Goal: Task Accomplishment & Management: Use online tool/utility

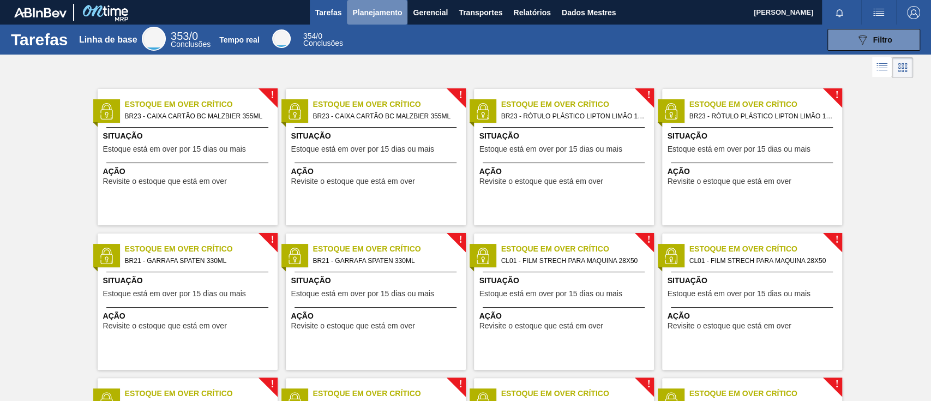
click at [384, 15] on font "Planejamento" at bounding box center [377, 12] width 50 height 9
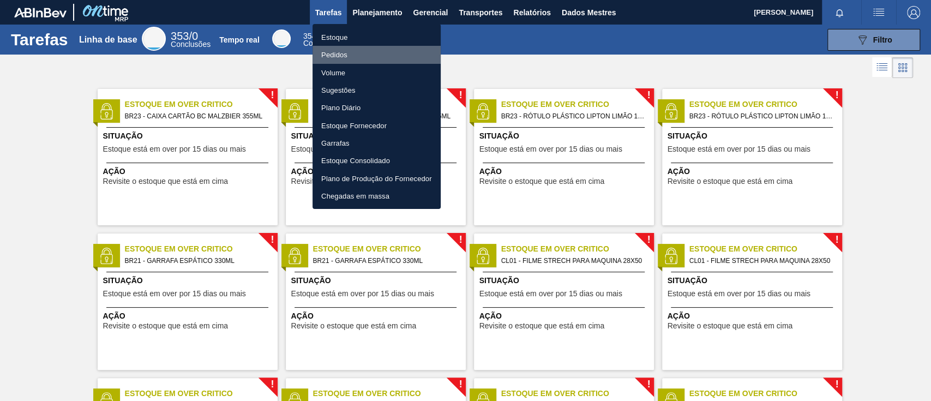
click at [345, 54] on font "Pedidos" at bounding box center [334, 55] width 26 height 8
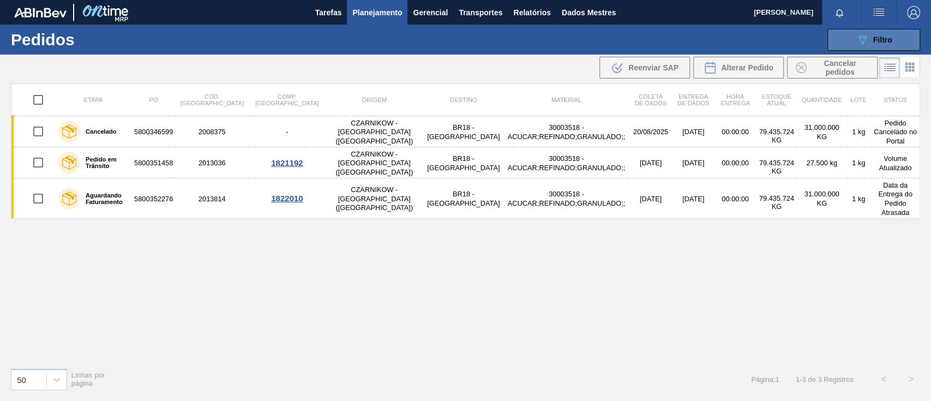
click at [864, 31] on button "089F7B8B-B2A5-4AFE-B5C0-19BA573D28AC Filtro" at bounding box center [874, 40] width 93 height 22
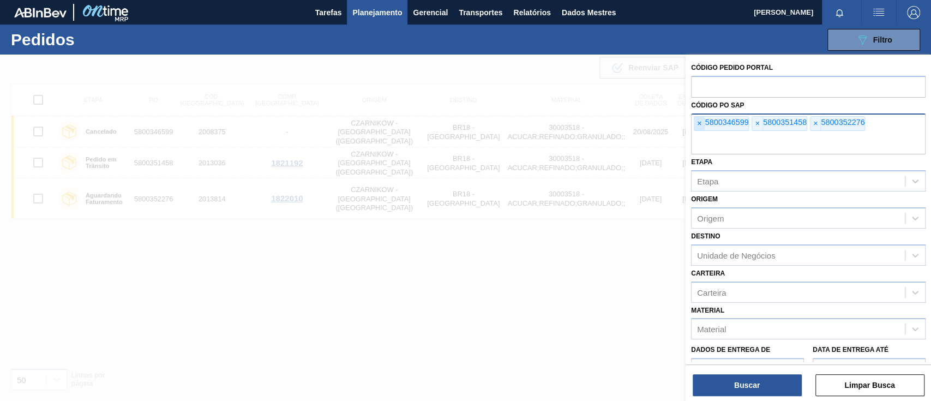
click at [700, 124] on font "×" at bounding box center [699, 123] width 4 height 9
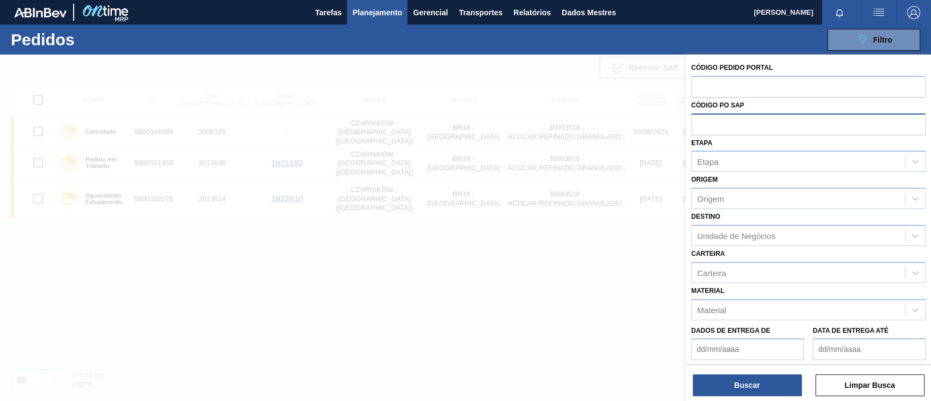
paste input "text"
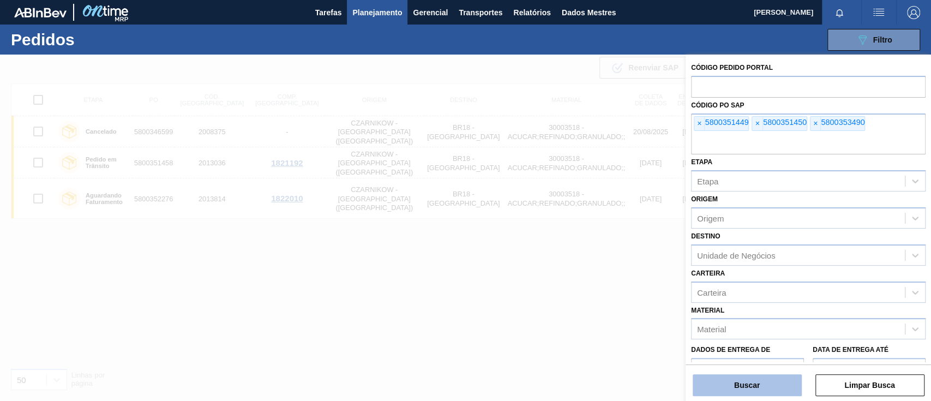
click at [756, 377] on button "Buscar" at bounding box center [747, 385] width 109 height 22
